Goal: Find specific page/section: Find specific page/section

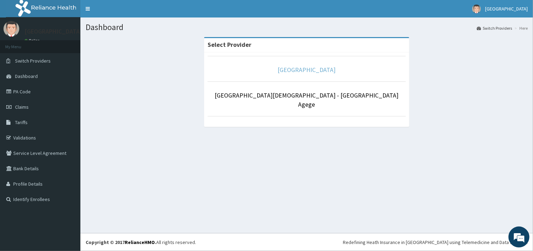
click at [295, 70] on link "[GEOGRAPHIC_DATA]" at bounding box center [307, 70] width 58 height 8
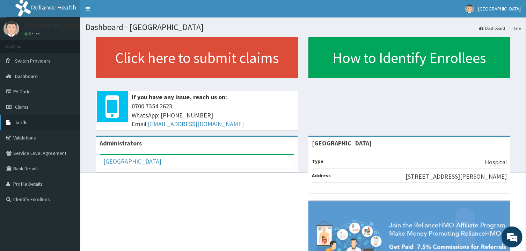
click at [33, 122] on link "Tariffs" at bounding box center [40, 122] width 80 height 15
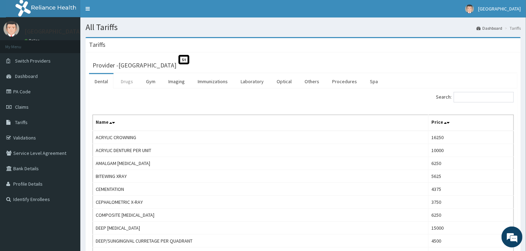
click at [127, 86] on link "Drugs" at bounding box center [126, 81] width 23 height 15
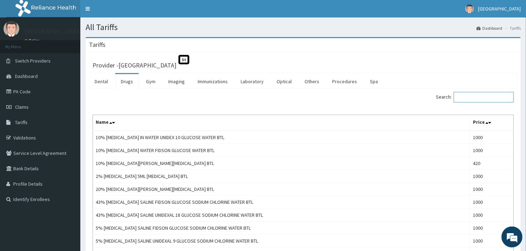
click at [476, 101] on input "Search:" at bounding box center [484, 97] width 60 height 10
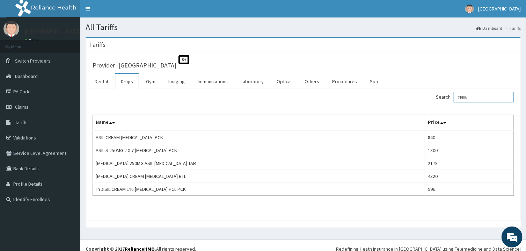
type input "TERBI"
click at [28, 88] on link "PA Code" at bounding box center [40, 91] width 80 height 15
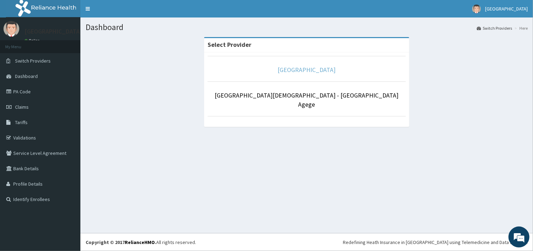
click at [307, 67] on link "[GEOGRAPHIC_DATA]" at bounding box center [307, 70] width 58 height 8
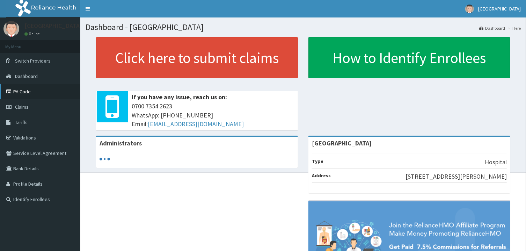
click at [30, 91] on link "PA Code" at bounding box center [40, 91] width 80 height 15
